Goal: Task Accomplishment & Management: Use online tool/utility

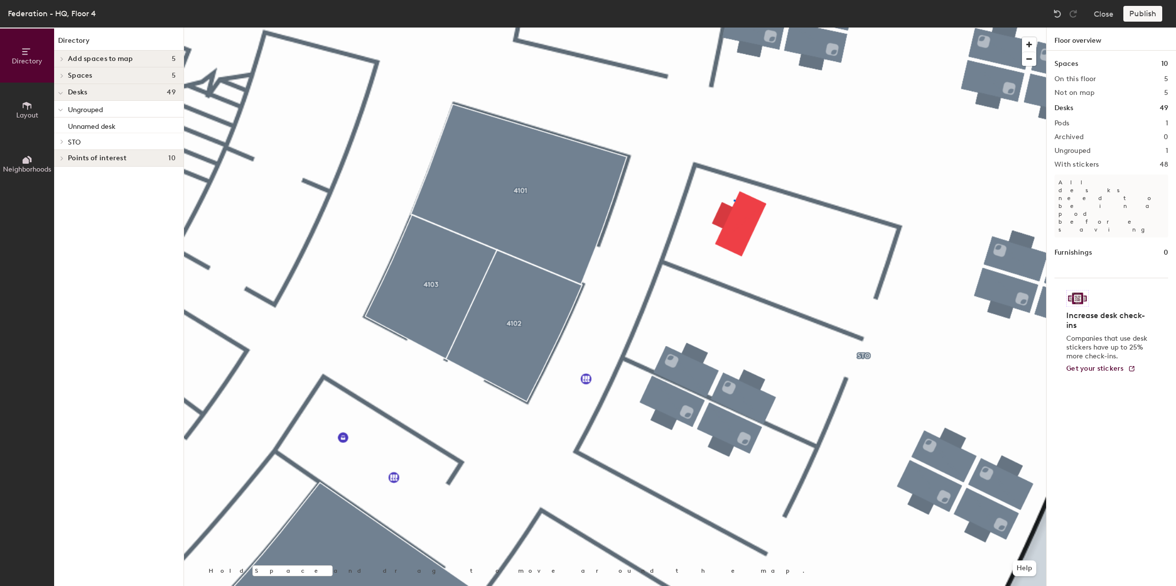
click at [734, 28] on div at bounding box center [615, 28] width 862 height 0
click at [736, 28] on div at bounding box center [615, 28] width 862 height 0
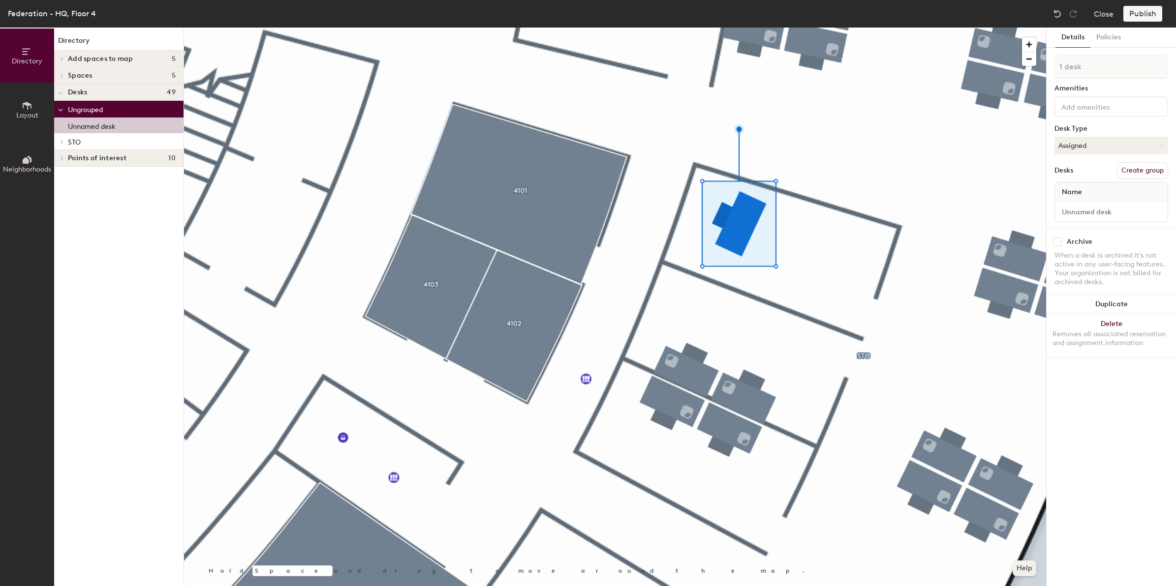
click at [1022, 569] on button "Help" at bounding box center [1024, 569] width 24 height 16
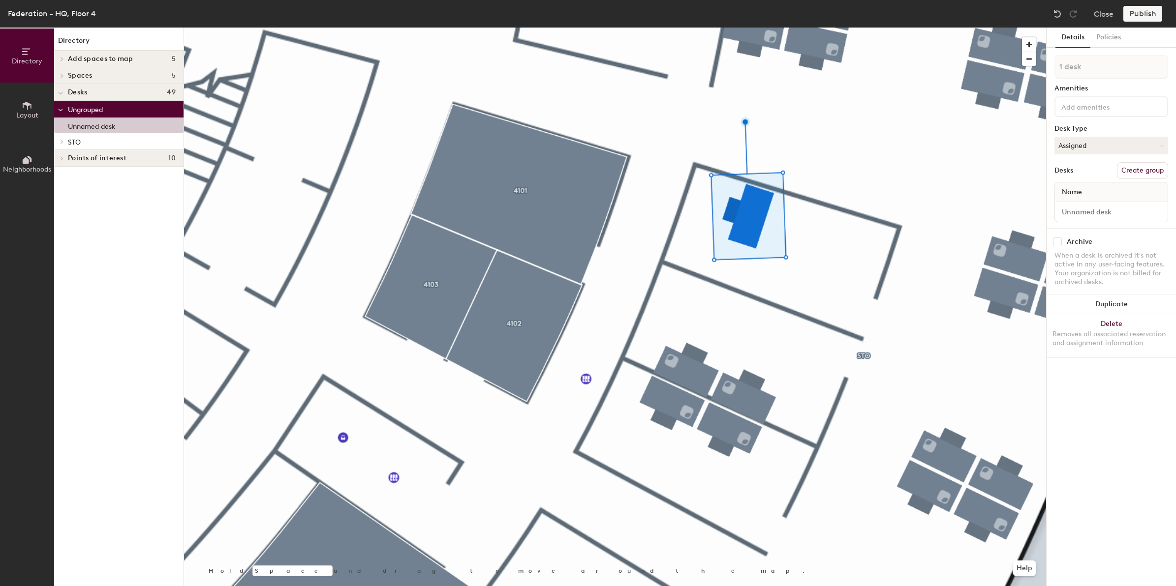
click at [857, 28] on div at bounding box center [615, 28] width 862 height 0
click at [773, 28] on div at bounding box center [615, 28] width 862 height 0
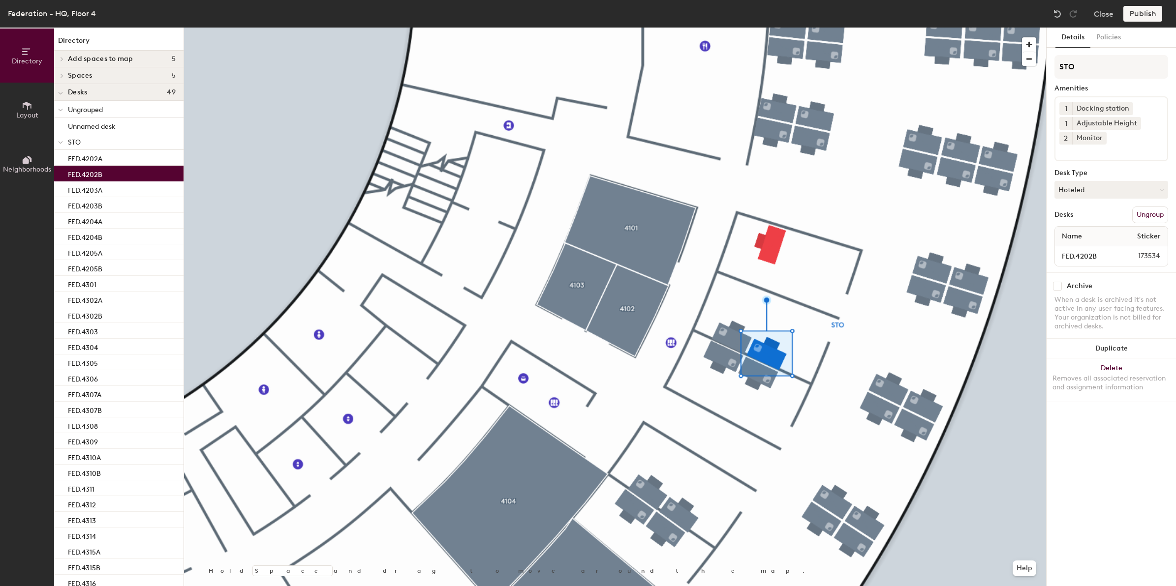
click at [740, 28] on div at bounding box center [615, 28] width 862 height 0
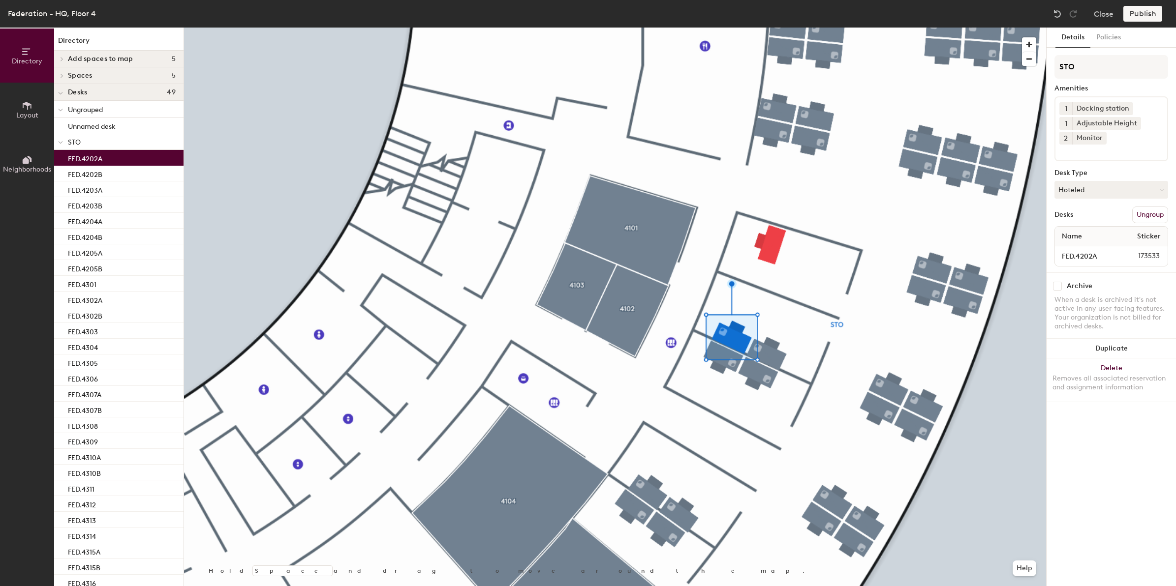
click at [771, 28] on div at bounding box center [615, 28] width 862 height 0
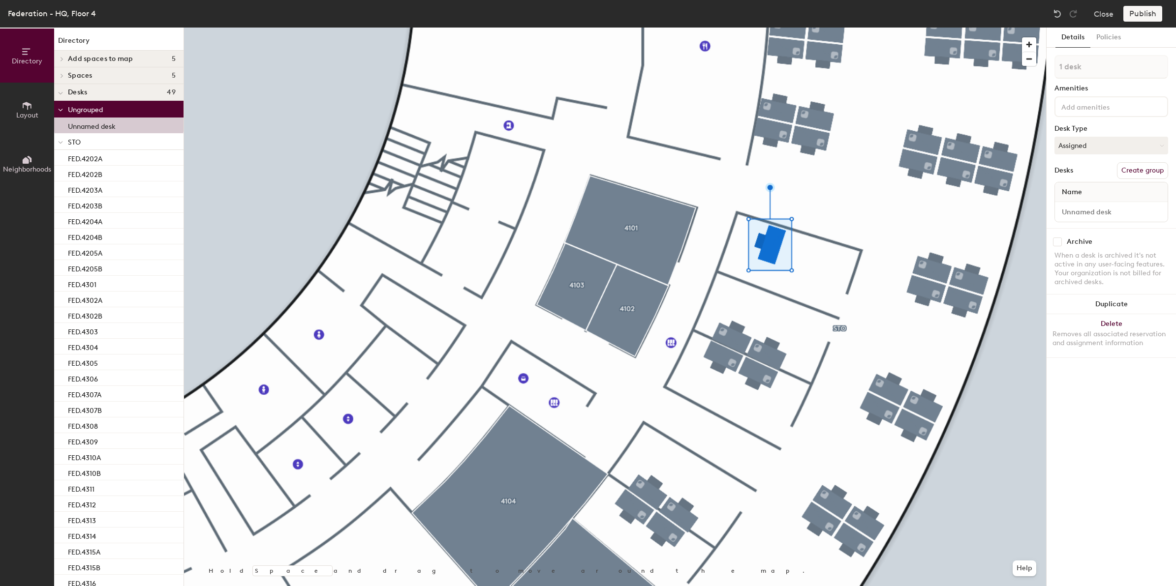
click at [1085, 109] on input at bounding box center [1103, 106] width 89 height 12
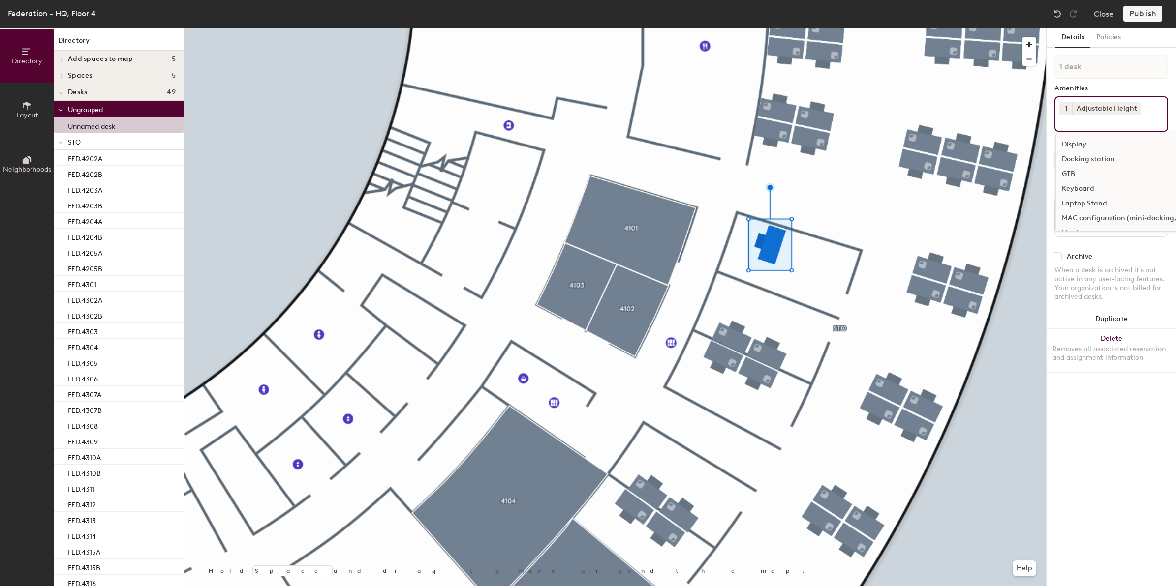
click at [1120, 121] on icon at bounding box center [1120, 123] width 7 height 7
click at [1121, 156] on button "Assigned" at bounding box center [1111, 161] width 114 height 18
click at [1077, 219] on div "Hoteled" at bounding box center [1104, 220] width 98 height 15
click at [1108, 124] on input at bounding box center [1103, 121] width 89 height 12
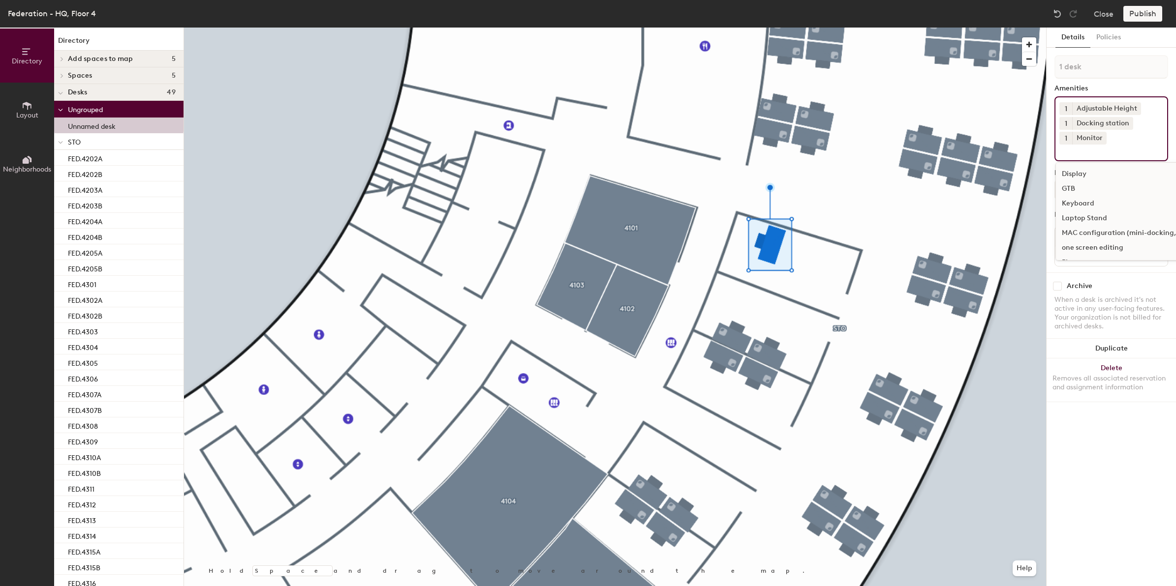
click at [1066, 137] on button "1" at bounding box center [1065, 138] width 13 height 13
click at [1070, 152] on div "2" at bounding box center [1065, 151] width 13 height 13
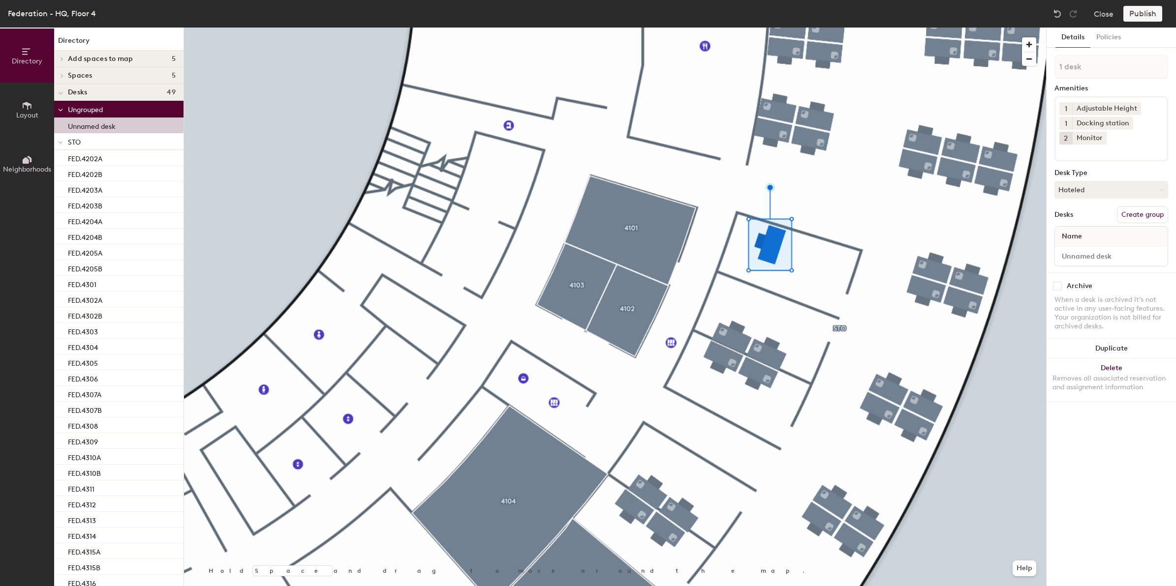
click at [1088, 440] on div "Details Policies 1 desk Amenities 1 Adjustable Height 1 Docking station 2 Monit…" at bounding box center [1110, 307] width 129 height 559
click at [1080, 251] on input at bounding box center [1111, 256] width 109 height 14
type input "FED.4201"
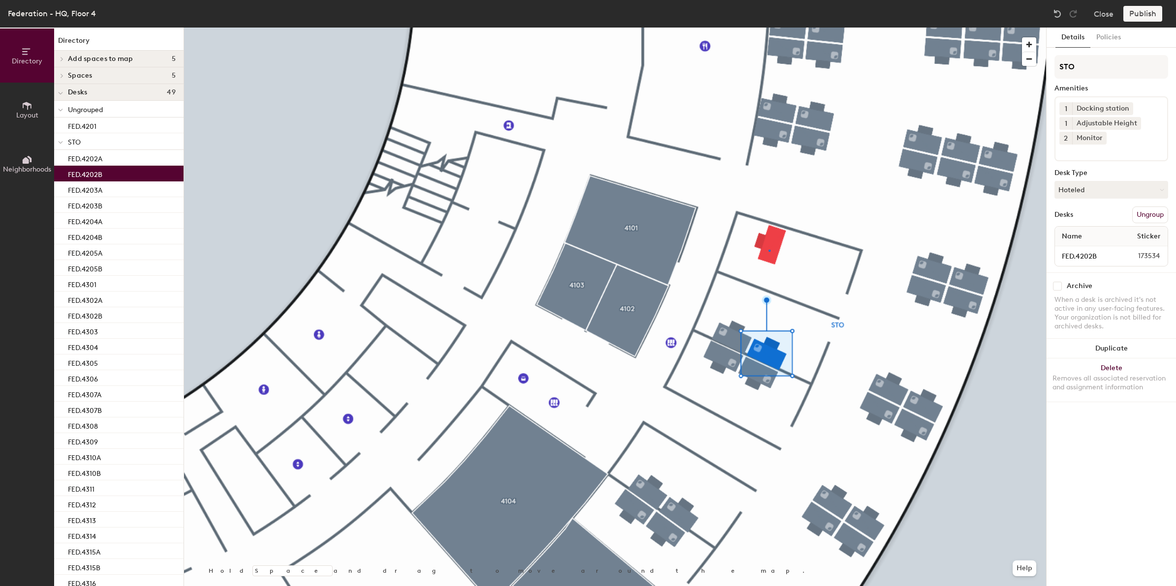
click at [768, 28] on div at bounding box center [615, 28] width 862 height 0
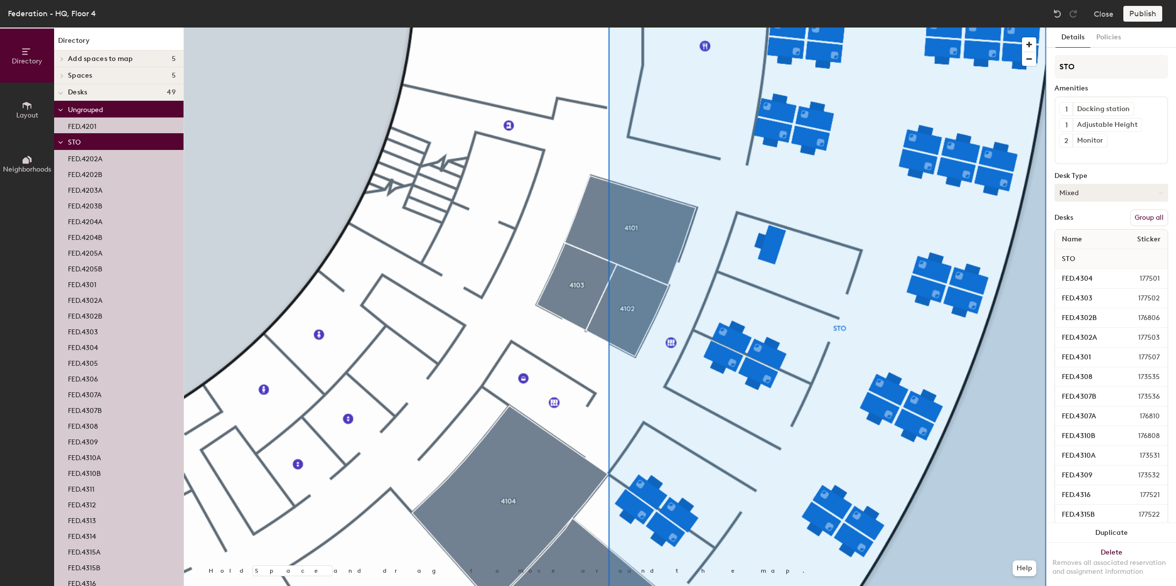
click at [1131, 192] on button "Mixed" at bounding box center [1111, 193] width 114 height 18
click at [1087, 252] on div "Hoteled" at bounding box center [1104, 252] width 98 height 15
click at [1137, 10] on div "Publish" at bounding box center [1145, 14] width 45 height 16
click at [1152, 13] on div "Publish" at bounding box center [1145, 14] width 45 height 16
click at [1141, 13] on div "Publish" at bounding box center [1145, 14] width 45 height 16
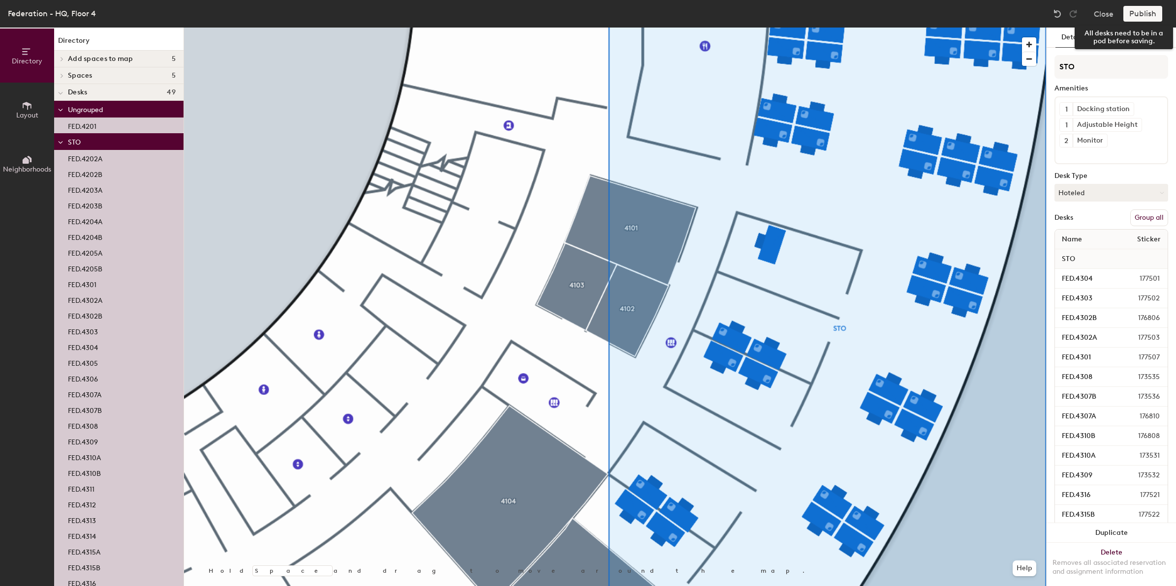
click at [1144, 10] on div "Publish" at bounding box center [1145, 14] width 45 height 16
click at [1135, 19] on div "Publish" at bounding box center [1145, 14] width 45 height 16
click at [1138, 13] on div "Publish" at bounding box center [1145, 14] width 45 height 16
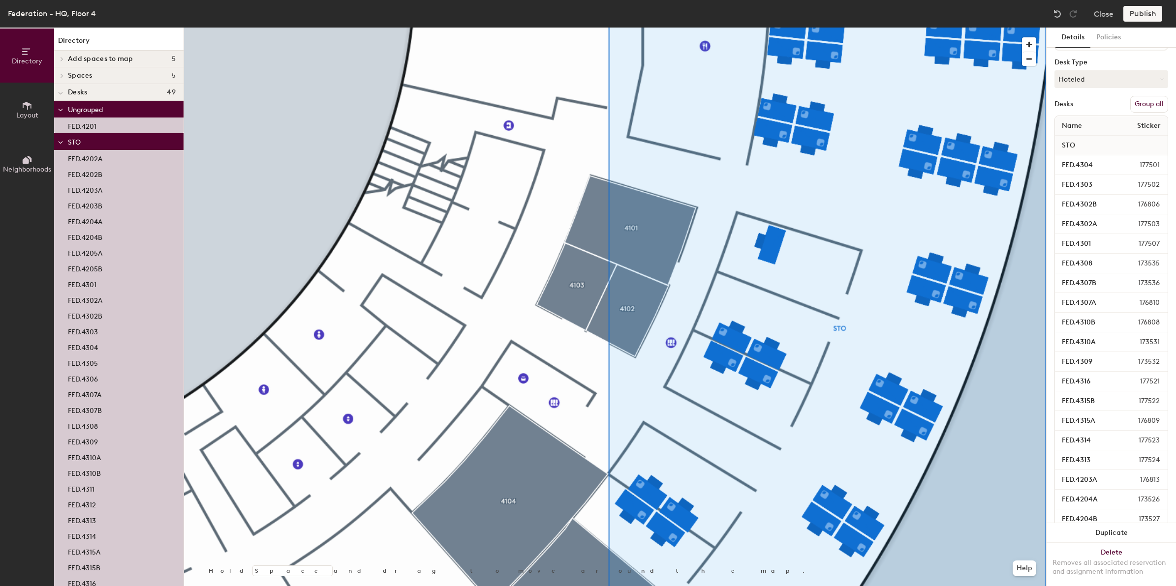
scroll to position [61, 0]
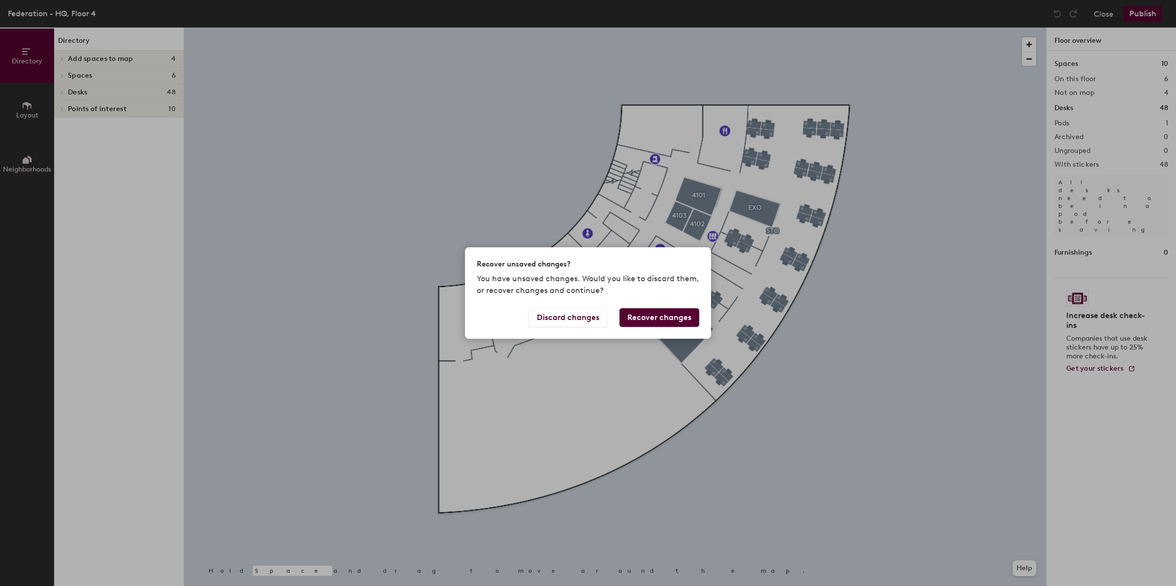
click at [645, 313] on button "Recover changes" at bounding box center [659, 317] width 80 height 19
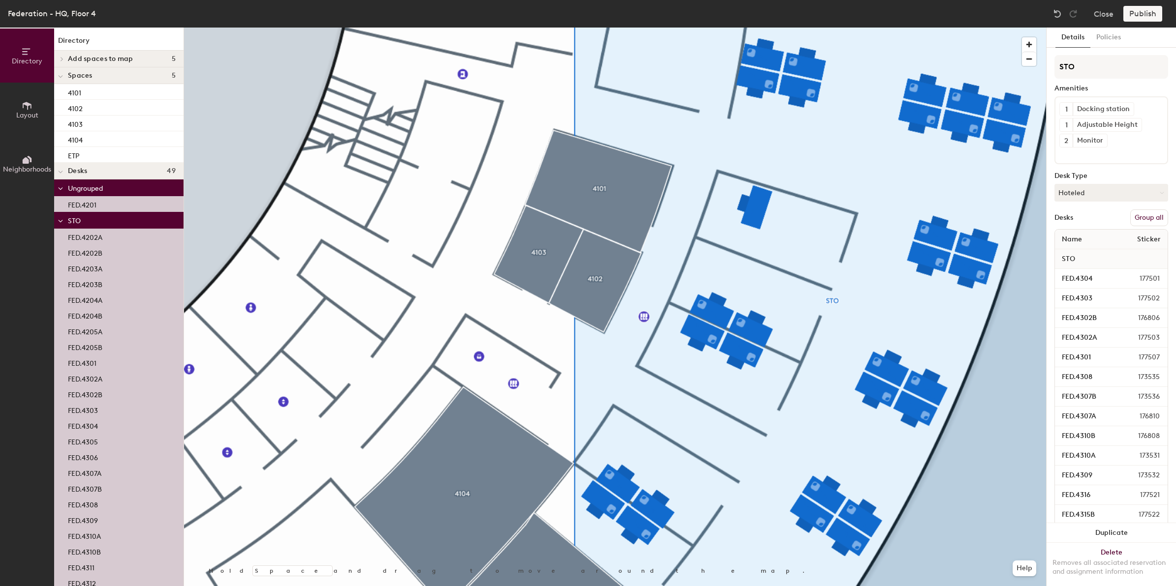
click at [1147, 11] on div "Publish" at bounding box center [1145, 14] width 45 height 16
click at [1142, 10] on div "Publish" at bounding box center [1145, 14] width 45 height 16
click at [1142, 13] on div "Publish" at bounding box center [1145, 14] width 45 height 16
click at [1143, 13] on div "Publish" at bounding box center [1145, 14] width 45 height 16
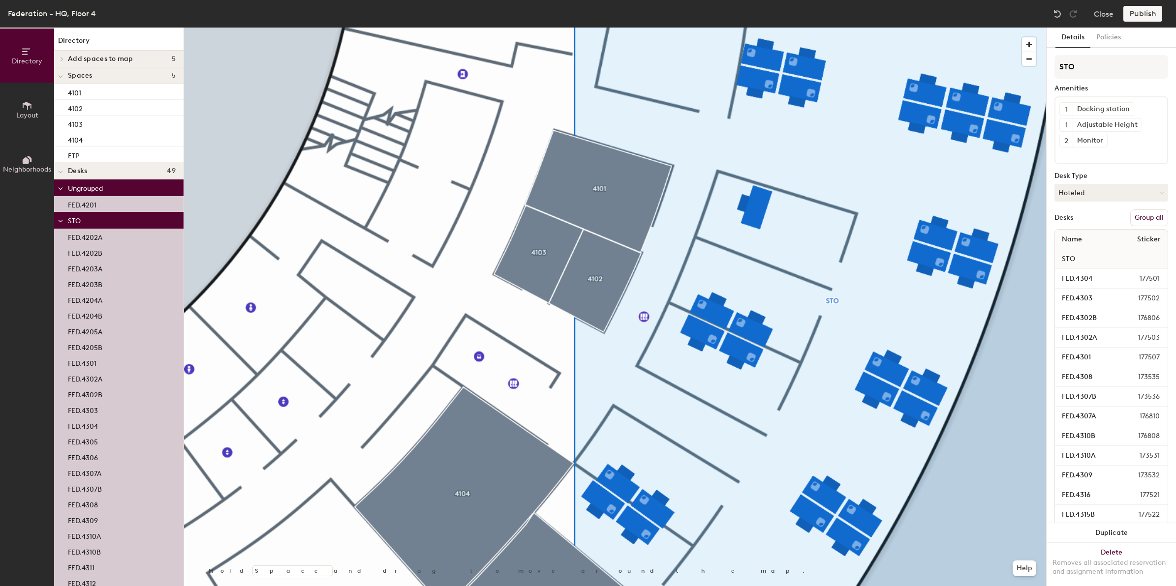
click at [1143, 14] on div "Publish" at bounding box center [1145, 14] width 45 height 16
click at [1144, 14] on div "Publish" at bounding box center [1145, 14] width 45 height 16
click at [1143, 15] on div "Publish" at bounding box center [1145, 14] width 45 height 16
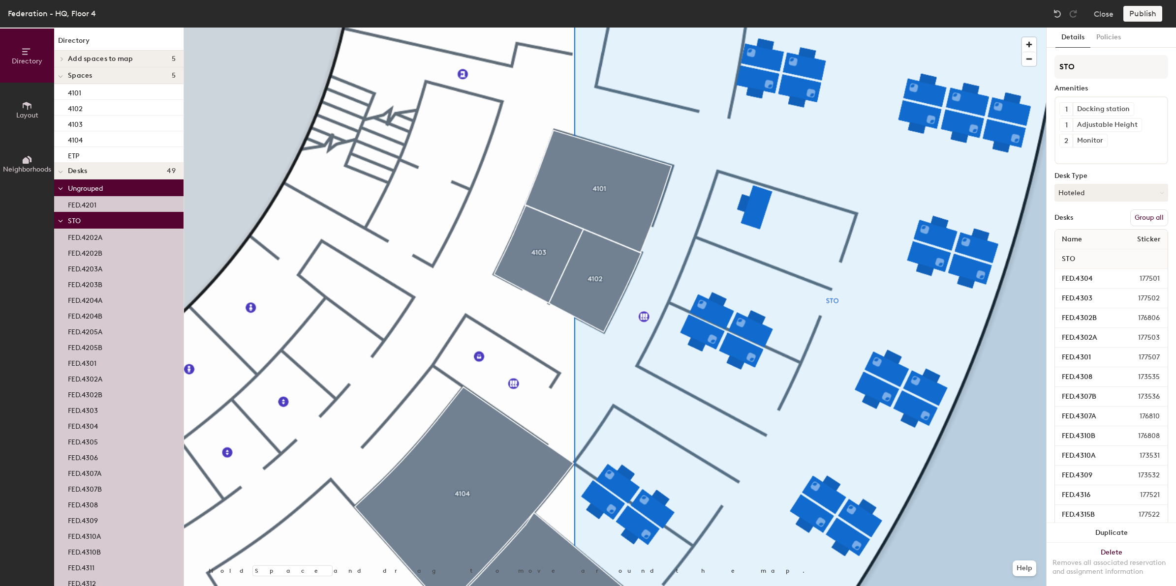
click at [990, 16] on div "Federation - HQ, Floor 4 Close Publish" at bounding box center [588, 14] width 1176 height 28
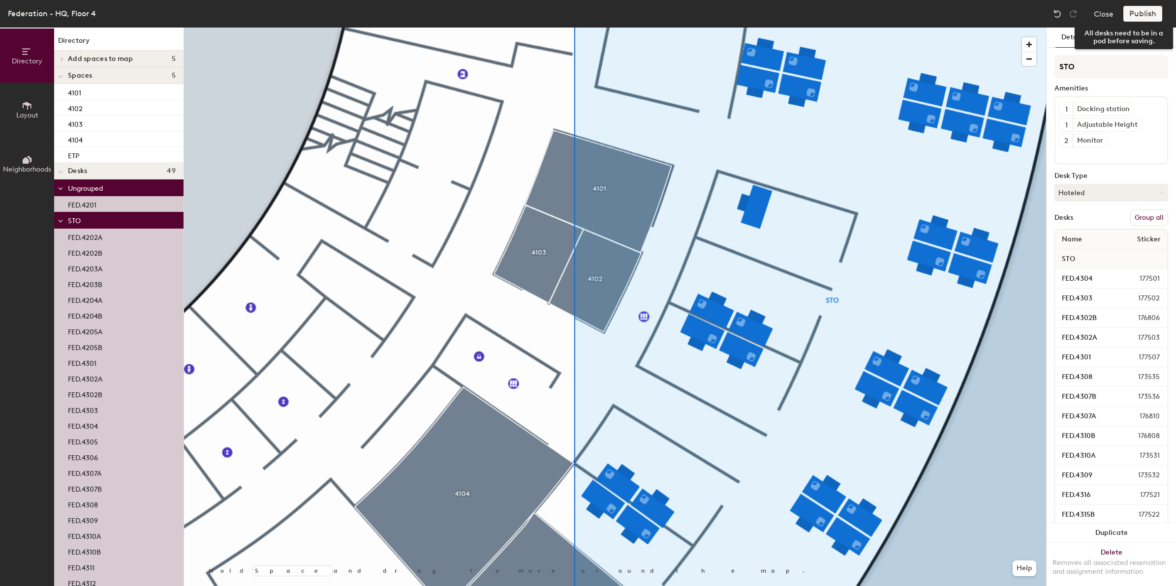
click at [1145, 12] on div "Publish" at bounding box center [1145, 14] width 45 height 16
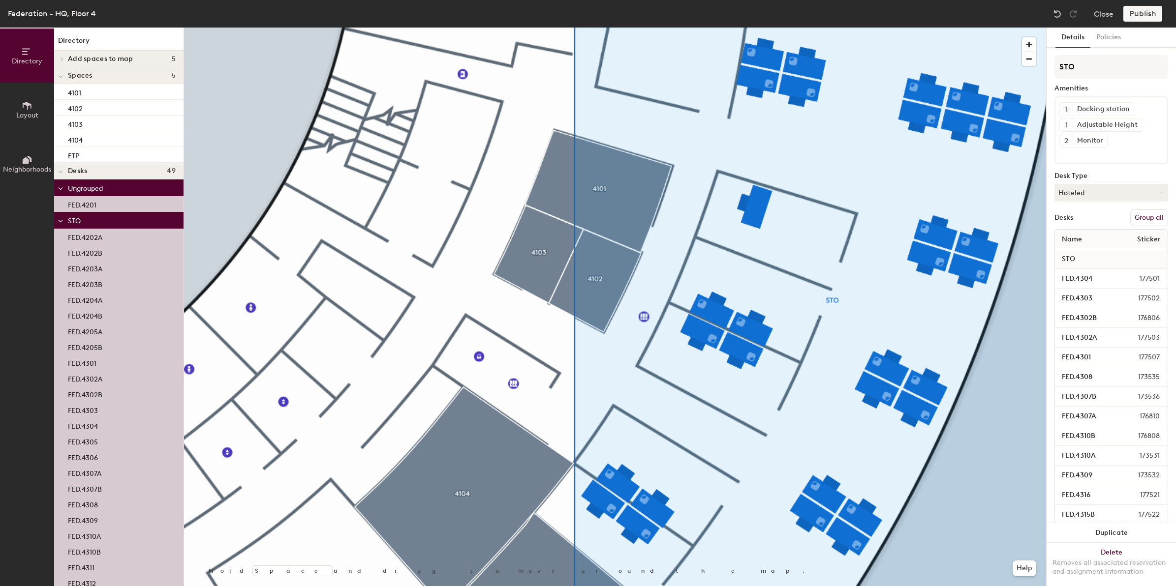
click at [1145, 12] on div "Publish" at bounding box center [1145, 14] width 45 height 16
drag, startPoint x: 1145, startPoint y: 12, endPoint x: 1124, endPoint y: 12, distance: 20.7
click at [1124, 12] on div "Publish" at bounding box center [1145, 14] width 45 height 16
click at [1142, 13] on div "Publish" at bounding box center [1145, 14] width 45 height 16
click at [1144, 13] on div "Publish" at bounding box center [1145, 14] width 45 height 16
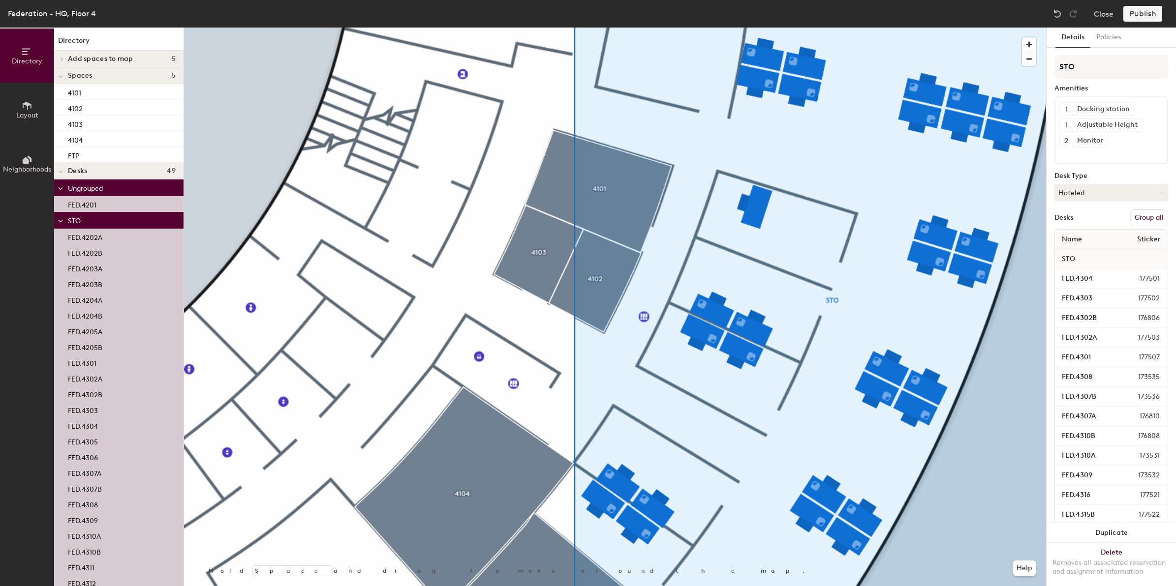
click at [1144, 13] on div "Publish" at bounding box center [1145, 14] width 45 height 16
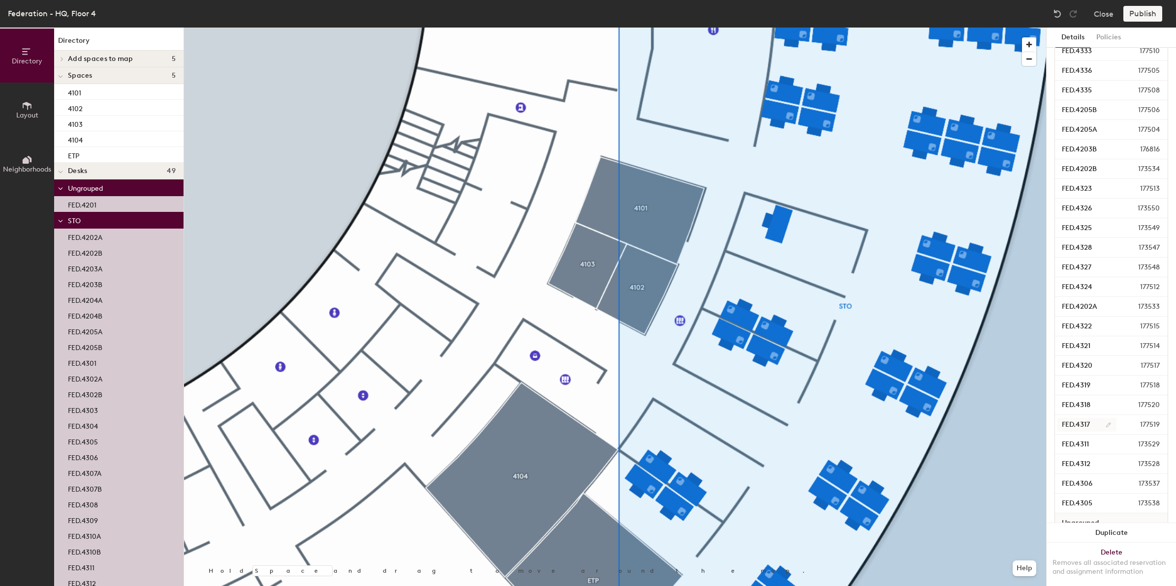
scroll to position [752, 0]
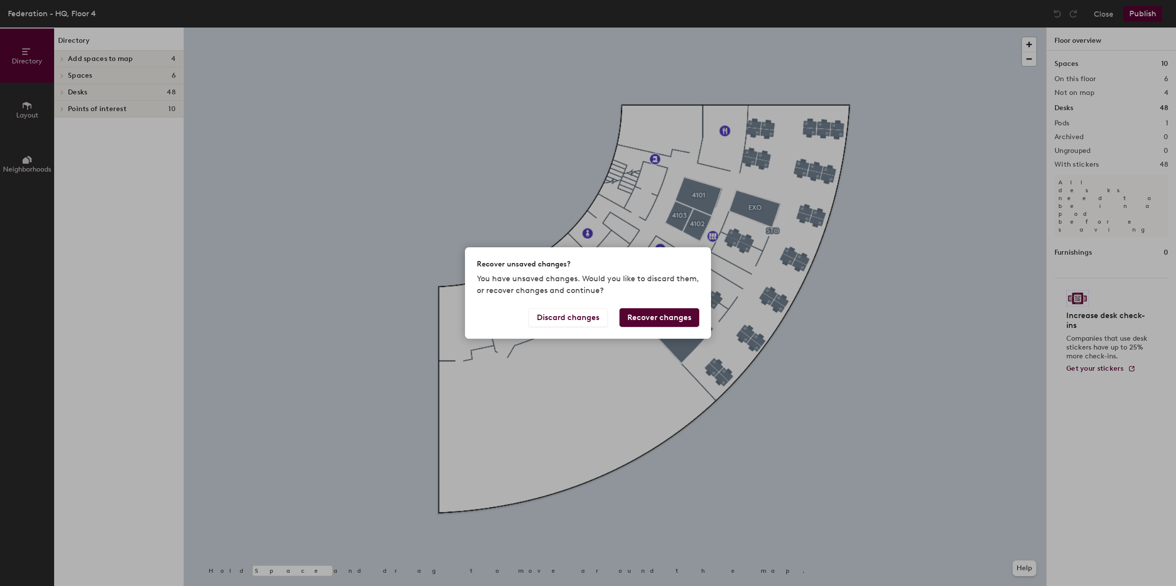
click at [654, 319] on button "Recover changes" at bounding box center [659, 317] width 80 height 19
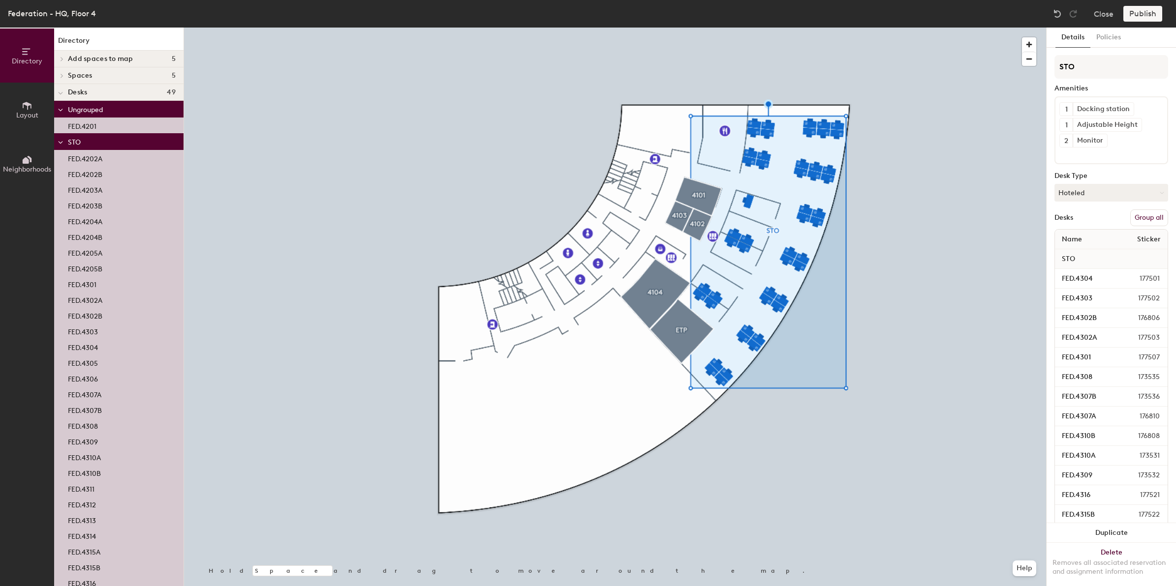
click at [1141, 217] on button "Group all" at bounding box center [1149, 218] width 38 height 17
click at [1140, 13] on button "Publish" at bounding box center [1142, 14] width 39 height 16
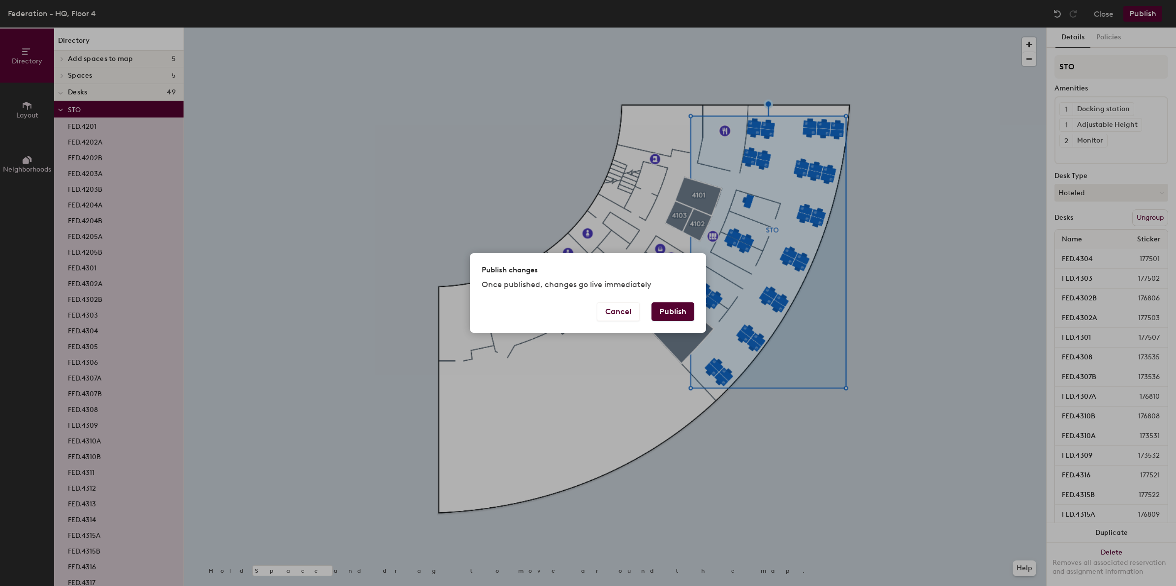
click at [675, 310] on button "Publish" at bounding box center [672, 312] width 43 height 19
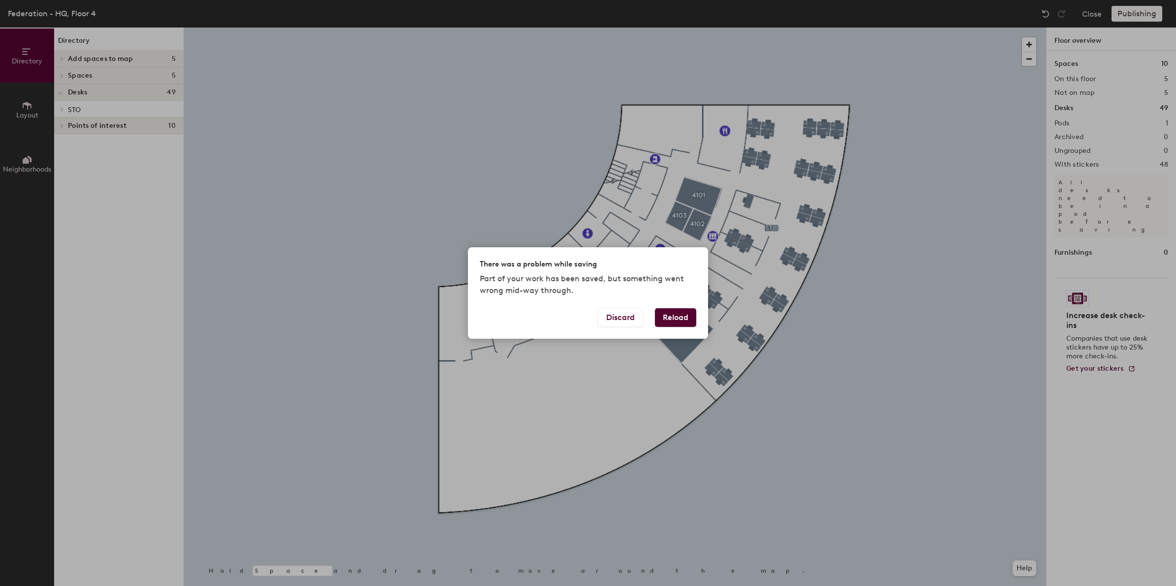
click at [655, 325] on button "Reload" at bounding box center [675, 317] width 41 height 19
click at [661, 320] on button "Reload" at bounding box center [675, 317] width 41 height 19
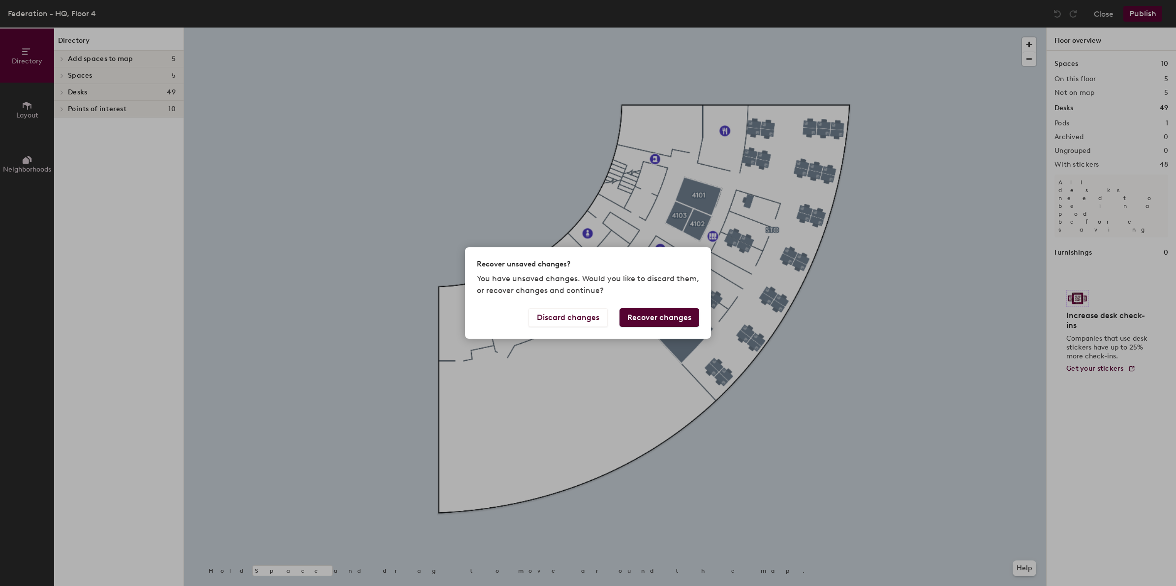
click at [841, 281] on div "Recover unsaved changes? You have unsaved changes. Would you like to discard th…" at bounding box center [588, 293] width 1176 height 586
click at [809, 361] on div "Recover unsaved changes? You have unsaved changes. Would you like to discard th…" at bounding box center [588, 293] width 1176 height 586
click at [675, 318] on button "Recover changes" at bounding box center [659, 317] width 80 height 19
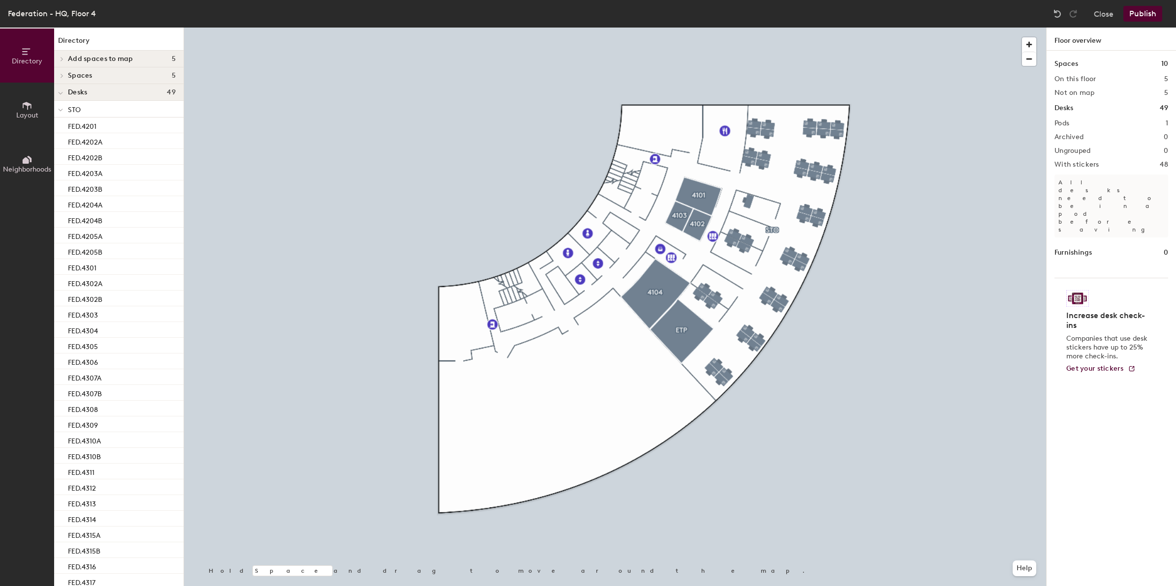
click at [1098, 2] on div "Federation - HQ, Floor 4 Close Publish" at bounding box center [588, 14] width 1176 height 28
click at [1102, 18] on button "Close" at bounding box center [1103, 14] width 20 height 16
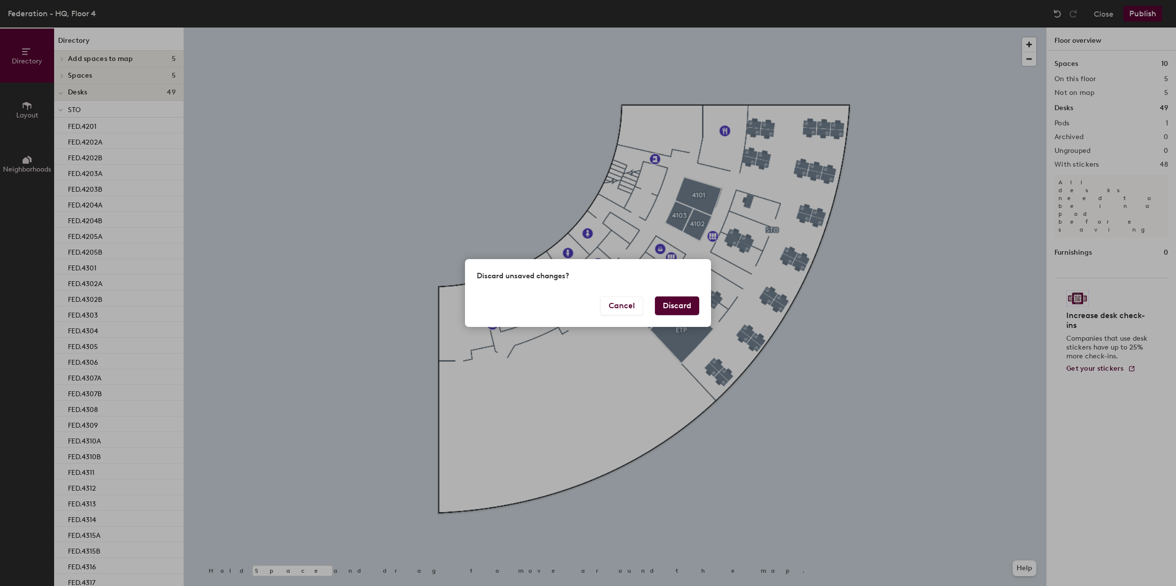
click at [682, 303] on button "Discard" at bounding box center [677, 306] width 44 height 19
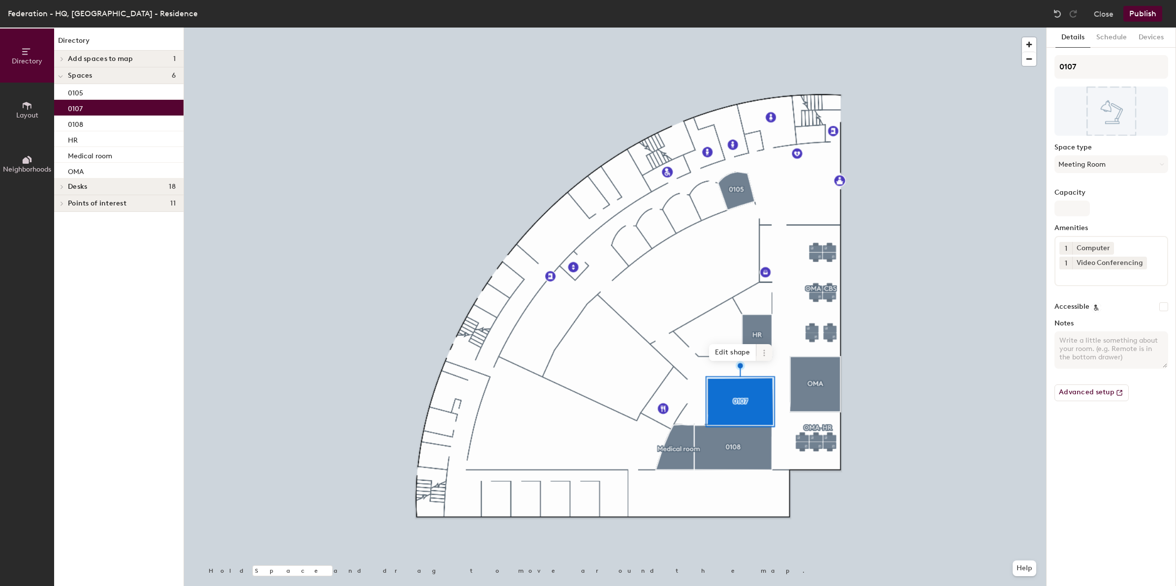
drag, startPoint x: 739, startPoint y: 350, endPoint x: 742, endPoint y: 357, distance: 7.0
click at [738, 350] on span "Edit shape" at bounding box center [732, 352] width 47 height 17
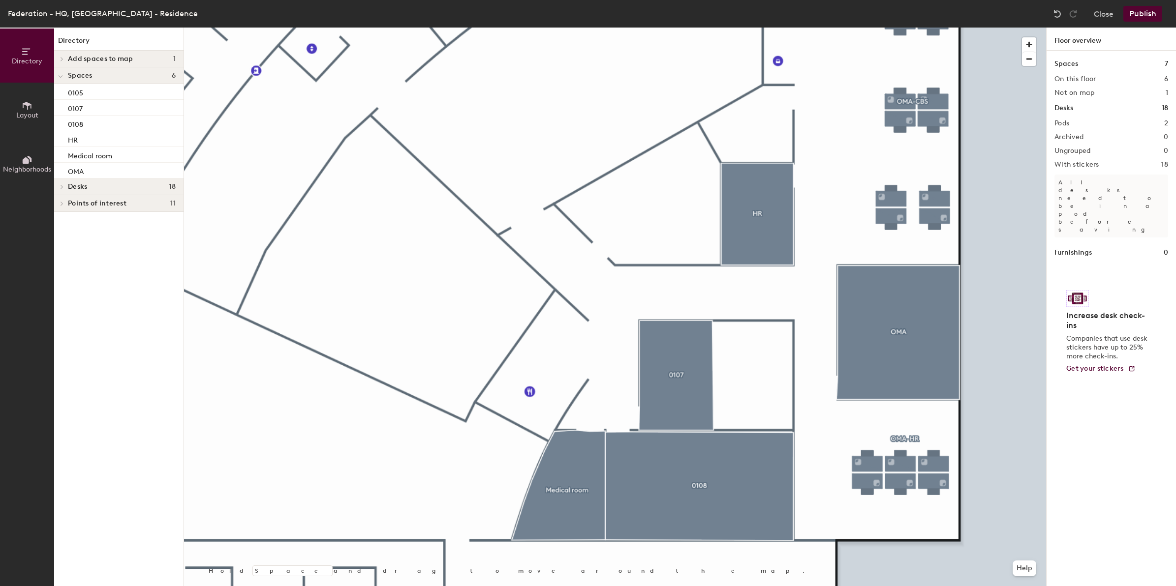
click at [31, 113] on span "Layout" at bounding box center [27, 115] width 22 height 8
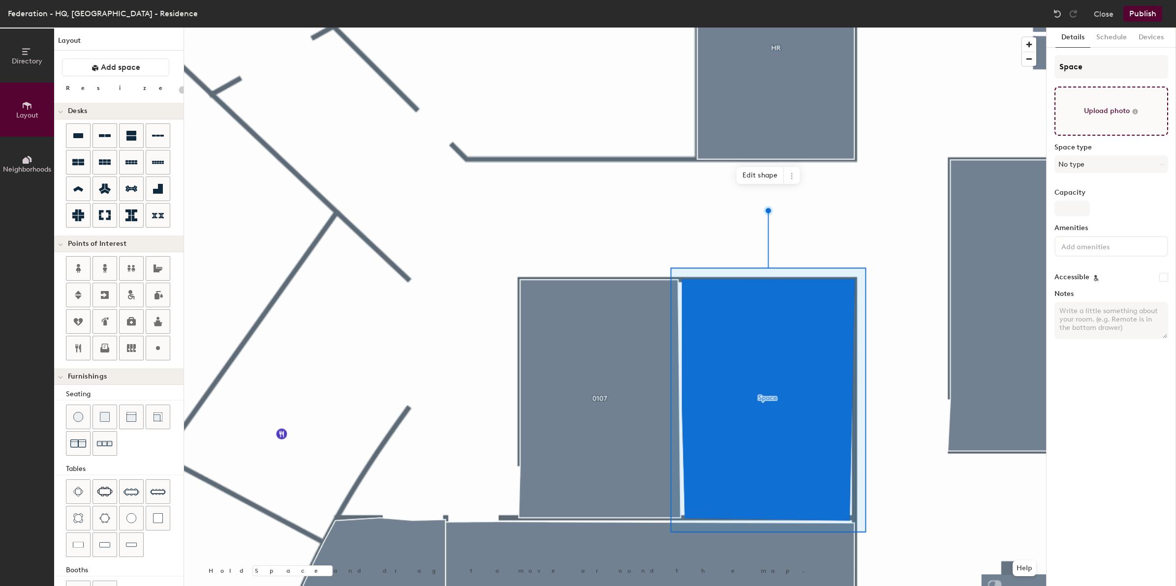
type input "20"
click at [1088, 67] on input "Space" at bounding box center [1111, 67] width 114 height 24
drag, startPoint x: 1089, startPoint y: 66, endPoint x: 1046, endPoint y: 67, distance: 42.3
click at [1046, 67] on div "Details Schedule Devices Space Upload photo Space type No type Capacity Ameniti…" at bounding box center [1110, 307] width 129 height 559
type input "H"
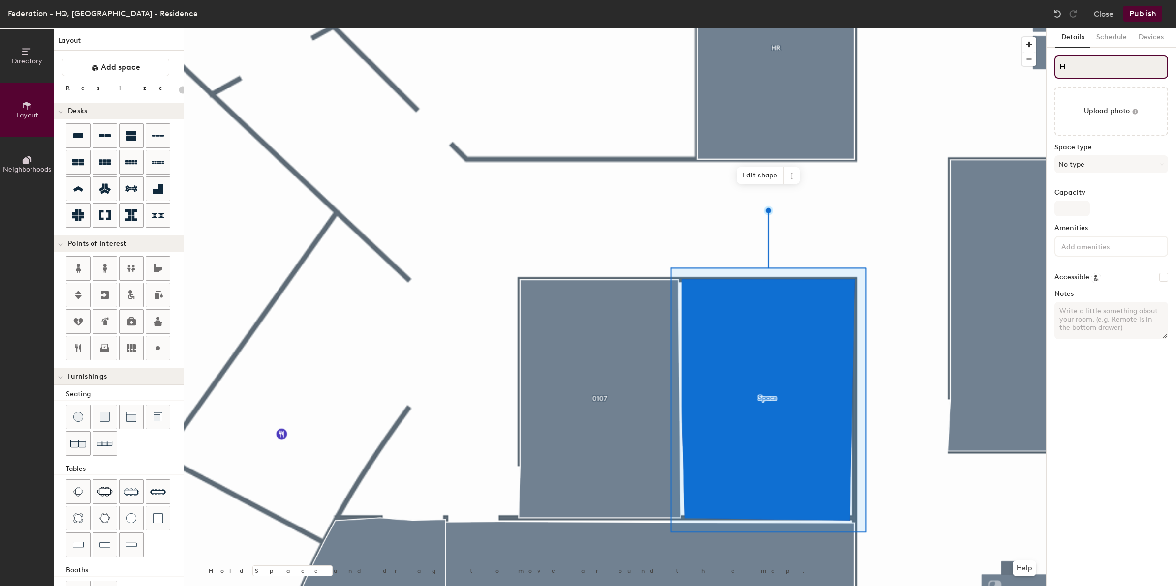
type input "20"
type input "HR"
type input "20"
type input "HR"
click at [1145, 11] on button "Publish" at bounding box center [1142, 14] width 39 height 16
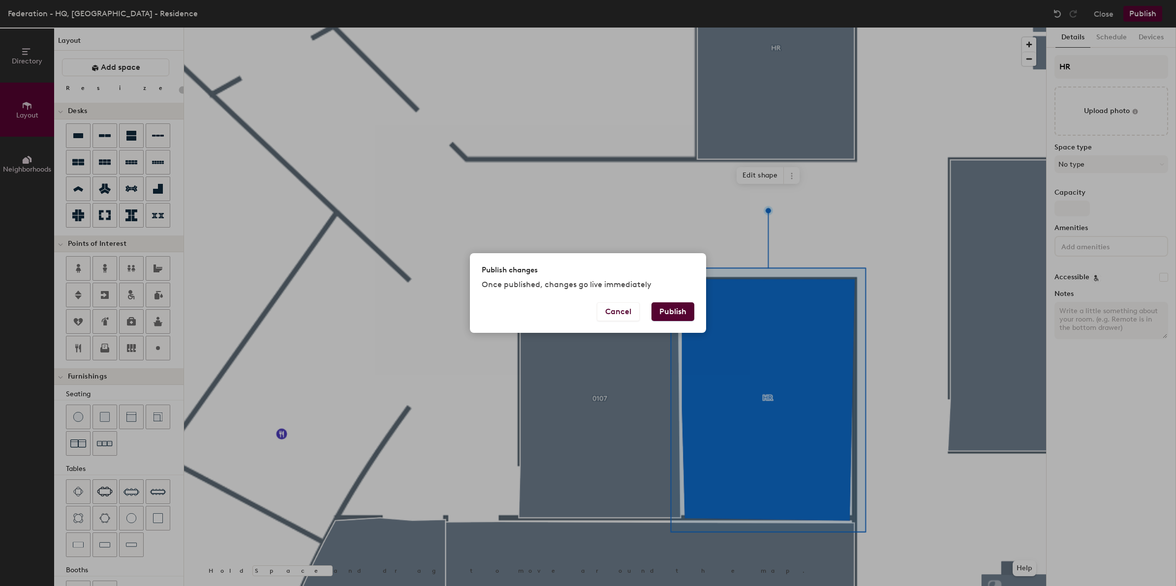
click at [666, 305] on button "Publish" at bounding box center [672, 312] width 43 height 19
type input "20"
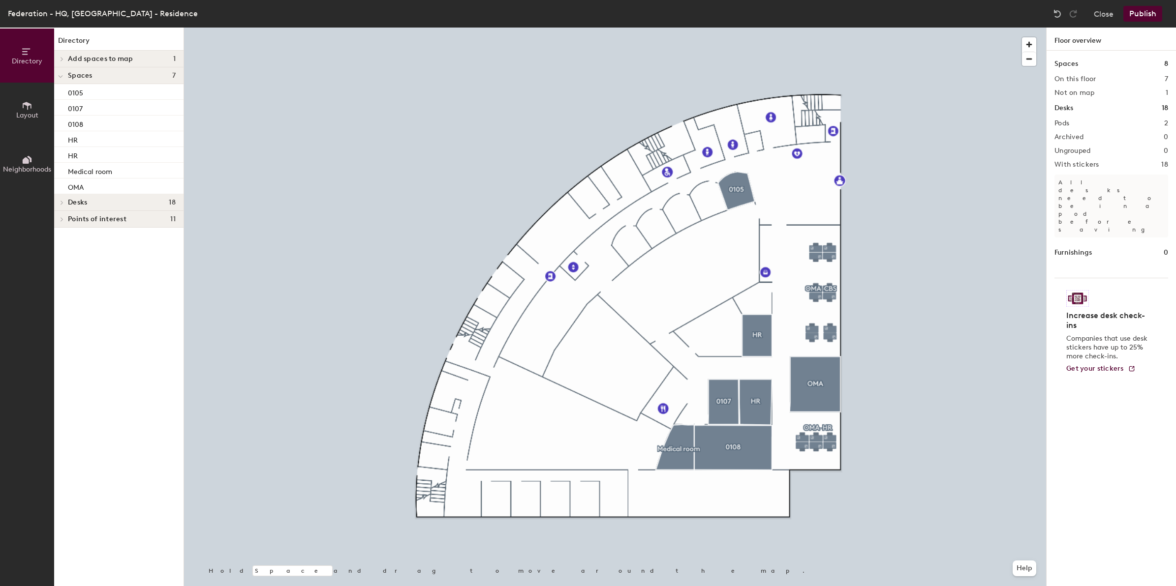
click at [1152, 7] on button "Publish" at bounding box center [1142, 14] width 39 height 16
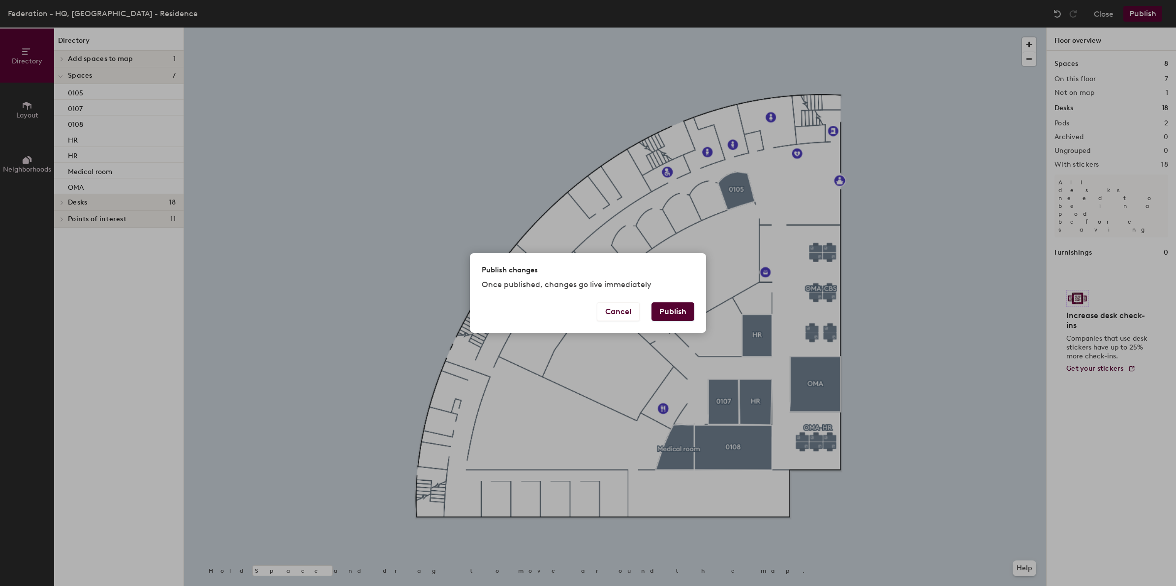
click at [670, 307] on button "Publish" at bounding box center [672, 312] width 43 height 19
